Goal: Task Accomplishment & Management: Manage account settings

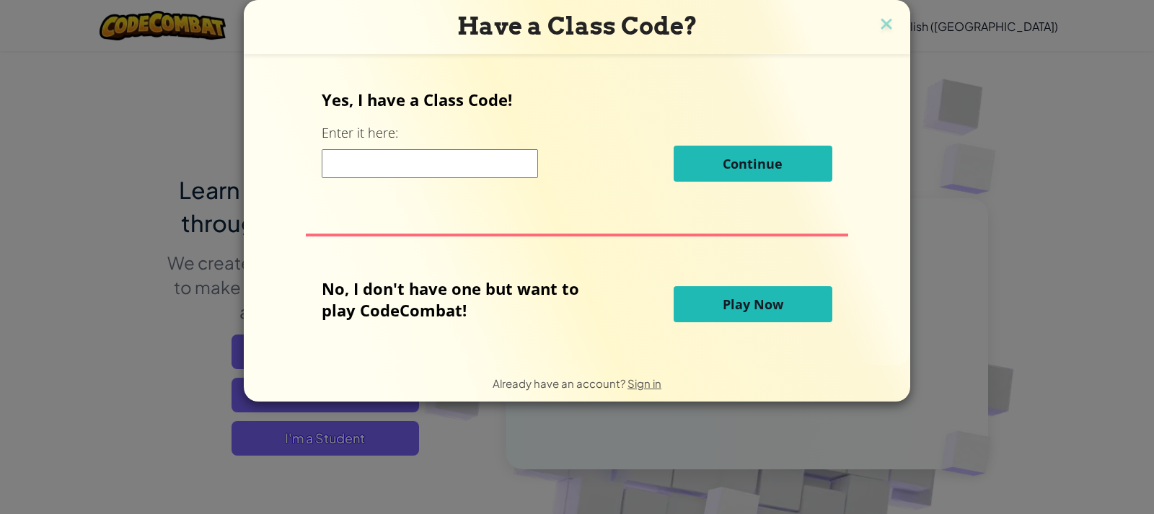
click at [394, 173] on input at bounding box center [430, 163] width 216 height 29
drag, startPoint x: 412, startPoint y: 205, endPoint x: 419, endPoint y: 181, distance: 25.4
click at [416, 191] on div "Yes, I have a Class Code! Enter it here: Continue No, I don't have one but want…" at bounding box center [576, 209] width 637 height 283
click at [420, 168] on input at bounding box center [430, 163] width 216 height 29
type input "BookNightEnemy"
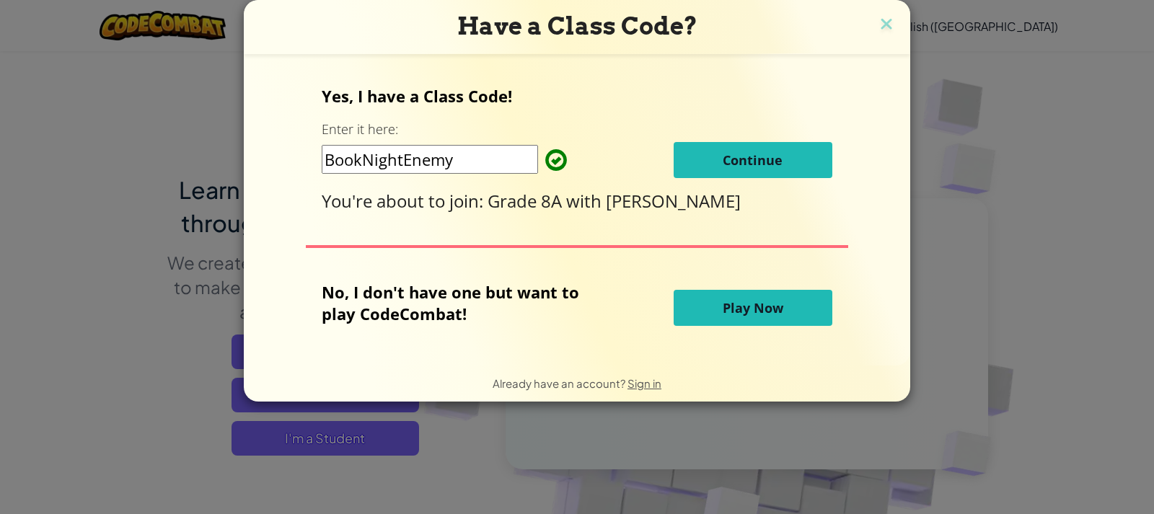
click at [726, 147] on button "Continue" at bounding box center [752, 160] width 159 height 36
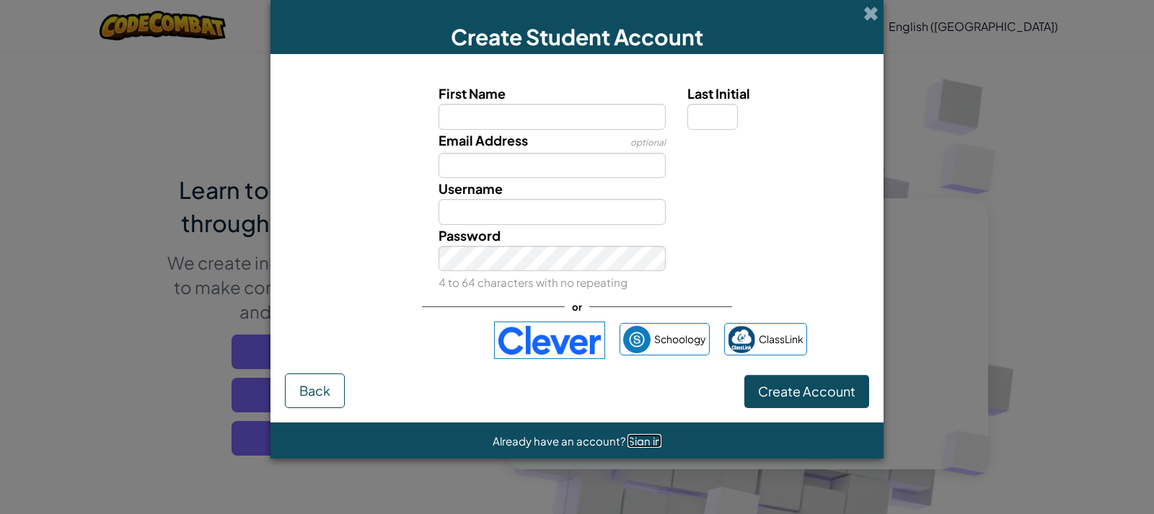
click at [635, 437] on span "Sign in" at bounding box center [644, 441] width 34 height 14
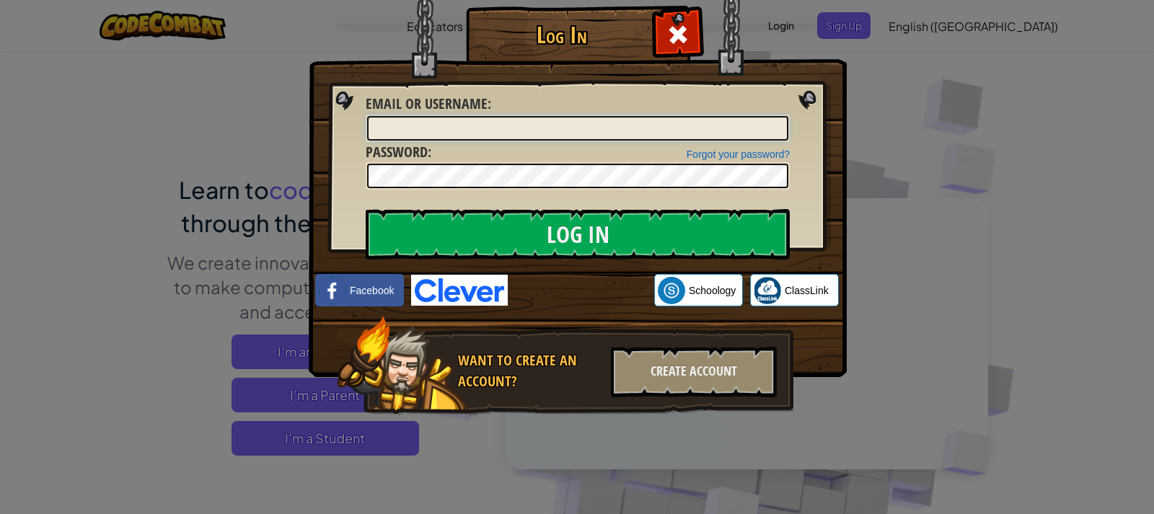
click at [494, 132] on input "Email or Username :" at bounding box center [577, 128] width 421 height 25
type input "[EMAIL_ADDRESS][DOMAIN_NAME]"
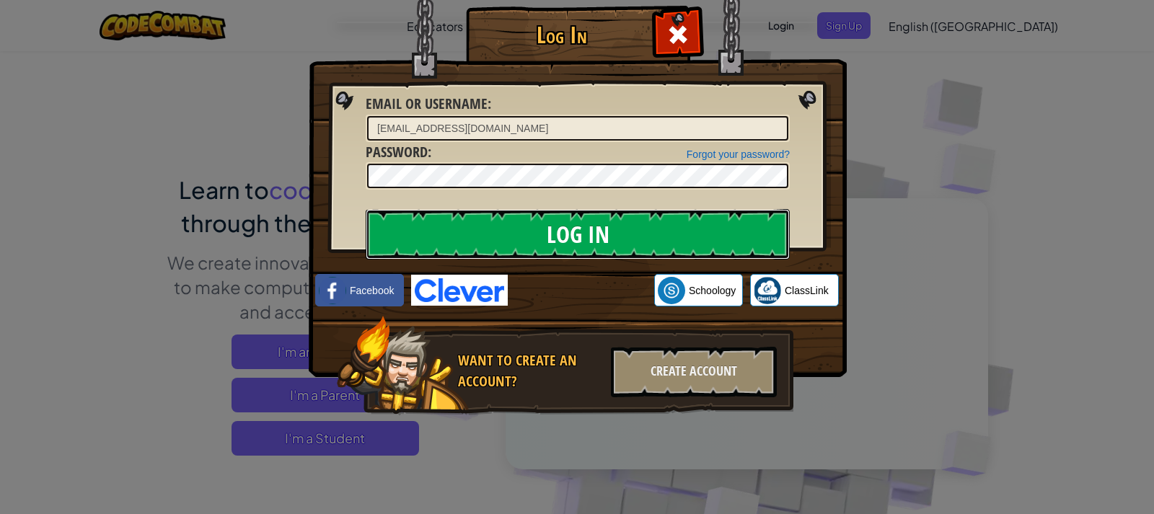
click at [657, 252] on input "Log In" at bounding box center [578, 234] width 424 height 50
click at [702, 229] on input "Log In" at bounding box center [578, 234] width 424 height 50
